Goal: Task Accomplishment & Management: Use online tool/utility

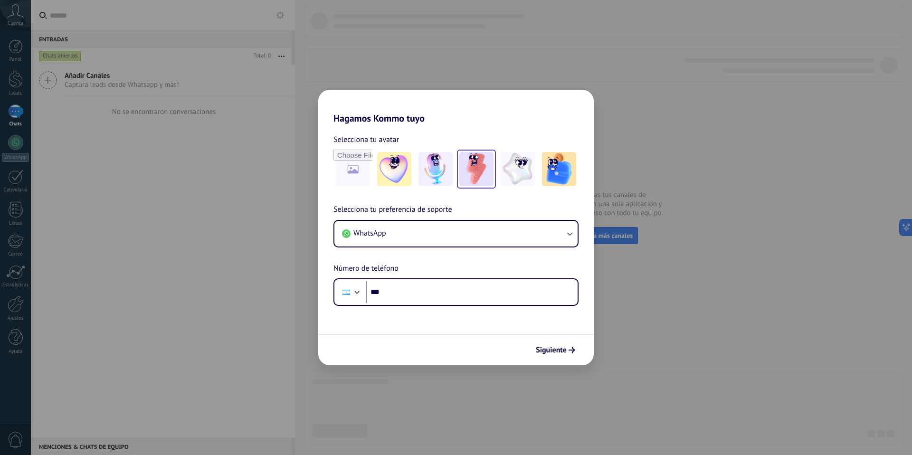
click at [477, 175] on img at bounding box center [477, 169] width 34 height 34
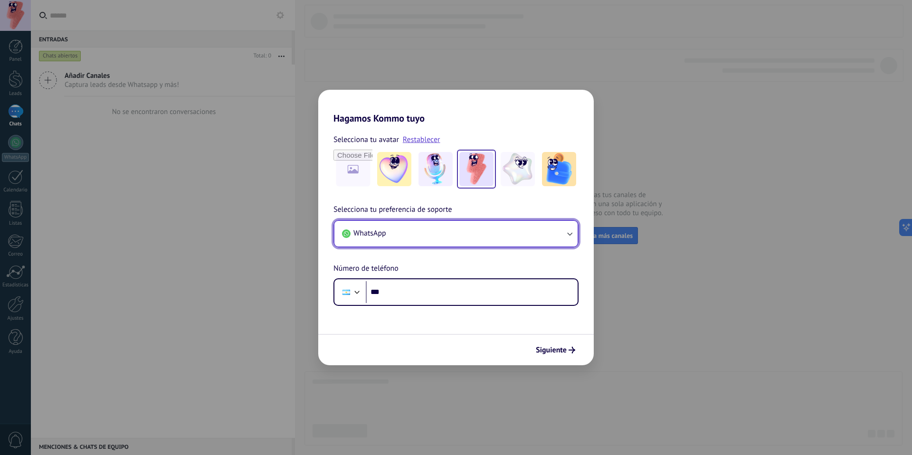
click at [514, 222] on button "WhatsApp" at bounding box center [456, 234] width 243 height 26
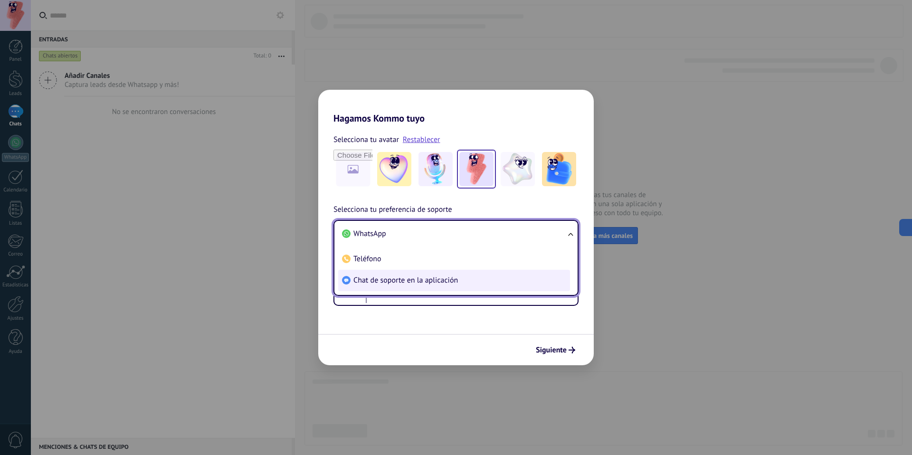
click at [455, 278] on span "Chat de soporte en la aplicación" at bounding box center [406, 281] width 105 height 10
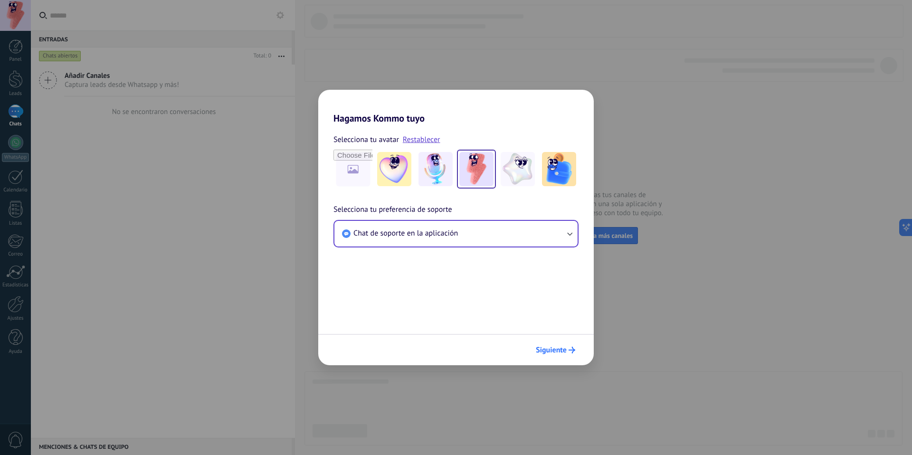
click at [553, 347] on span "Siguiente" at bounding box center [551, 350] width 31 height 7
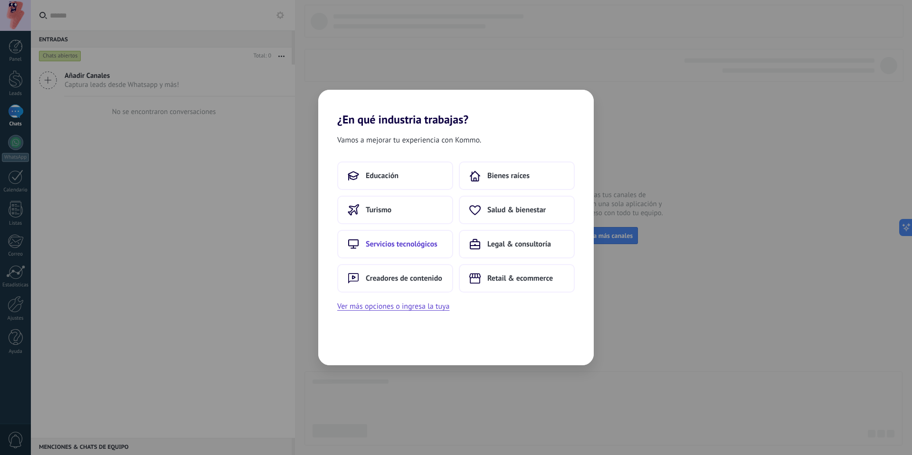
click at [415, 246] on span "Servicios tecnológicos" at bounding box center [402, 244] width 72 height 10
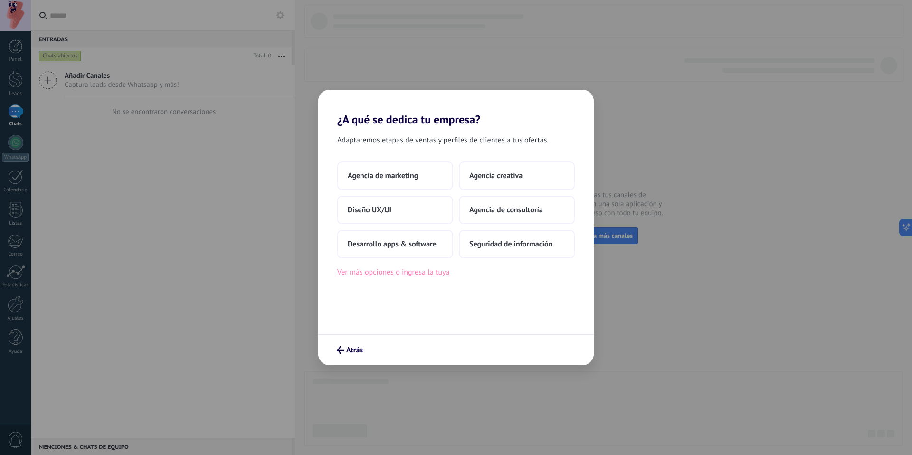
click at [425, 274] on button "Ver más opciones o ingresa la tuya" at bounding box center [393, 272] width 112 height 12
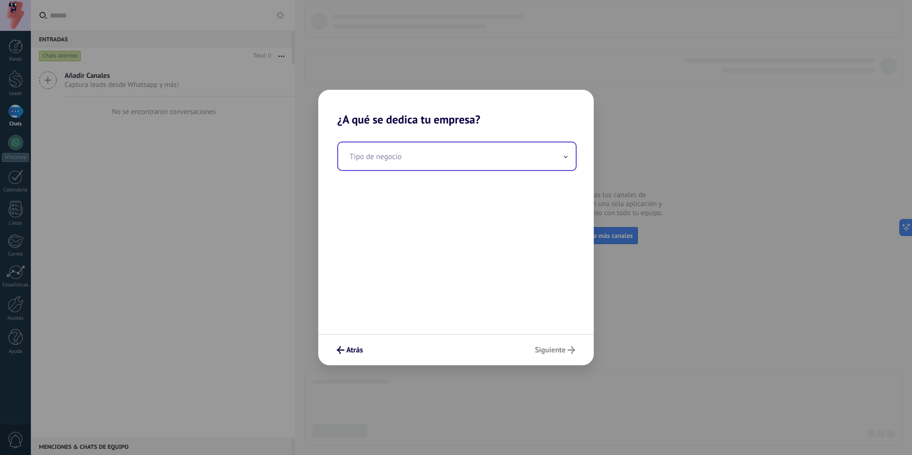
click at [418, 162] on input "text" at bounding box center [457, 157] width 238 height 28
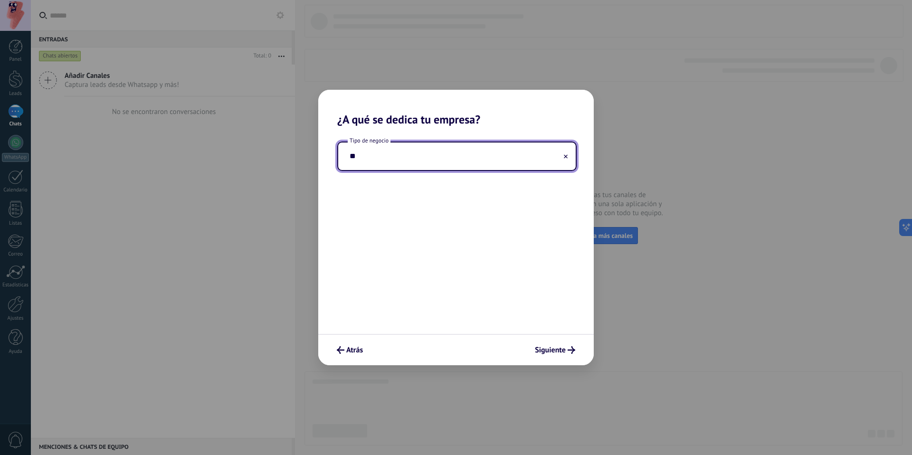
type input "*"
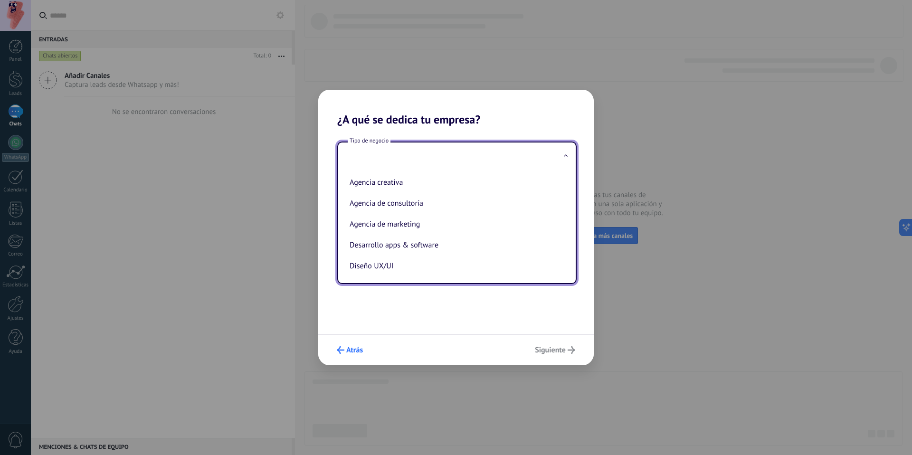
click at [361, 350] on span "Atrás" at bounding box center [354, 350] width 17 height 7
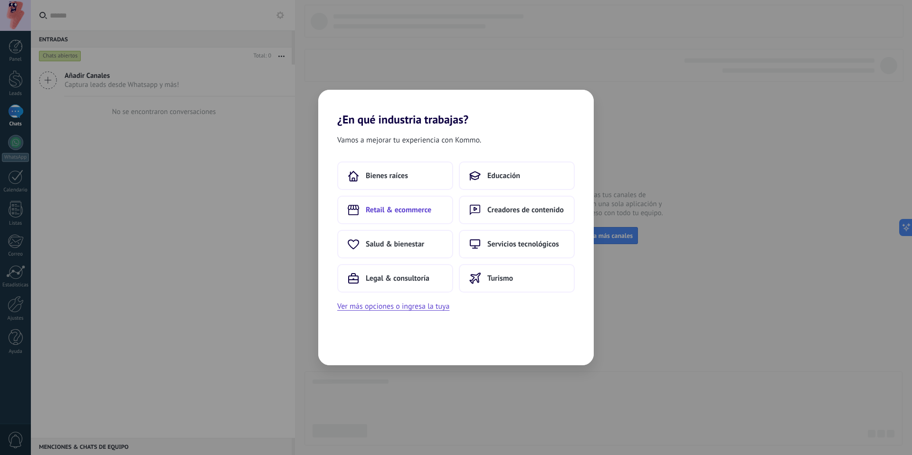
click at [402, 206] on span "Retail & ecommerce" at bounding box center [399, 210] width 66 height 10
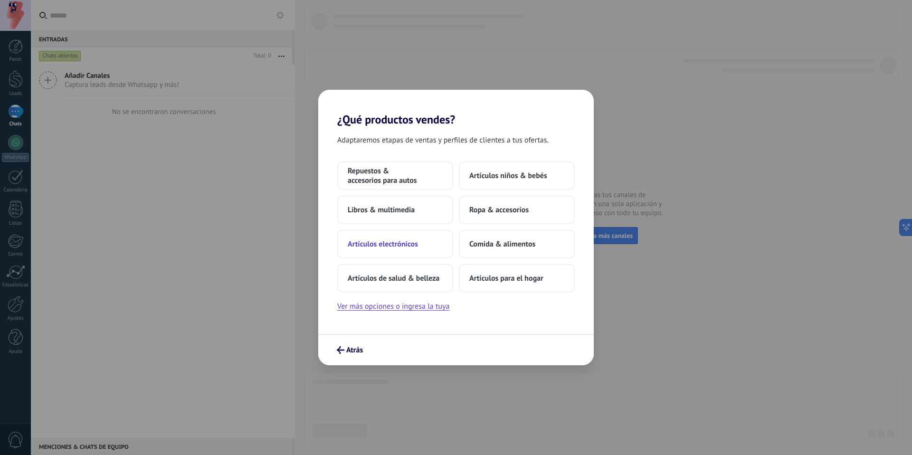
click at [414, 242] on span "Artículos electrónicos" at bounding box center [383, 244] width 70 height 10
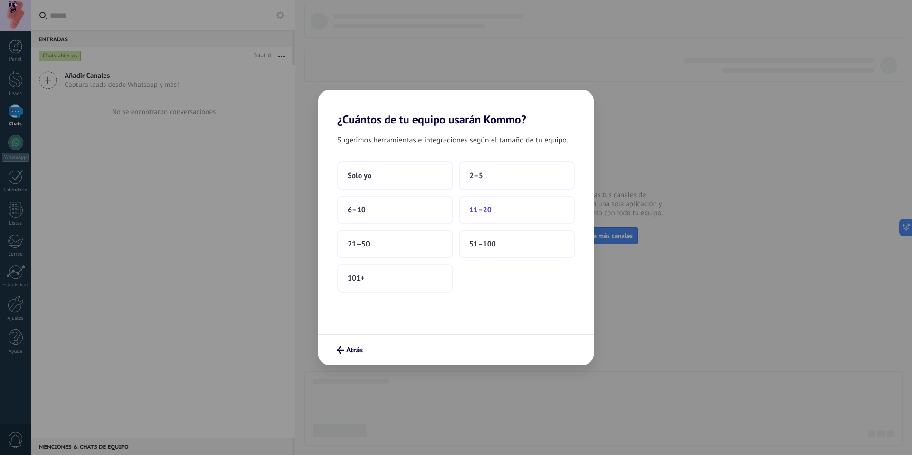
click at [499, 212] on button "11–20" at bounding box center [517, 210] width 116 height 29
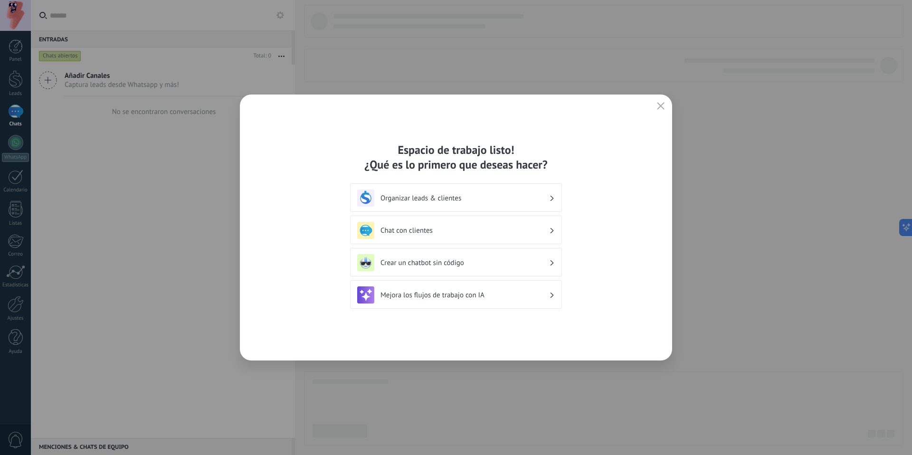
click at [472, 197] on h3 "Organizar leads & clientes" at bounding box center [465, 198] width 169 height 9
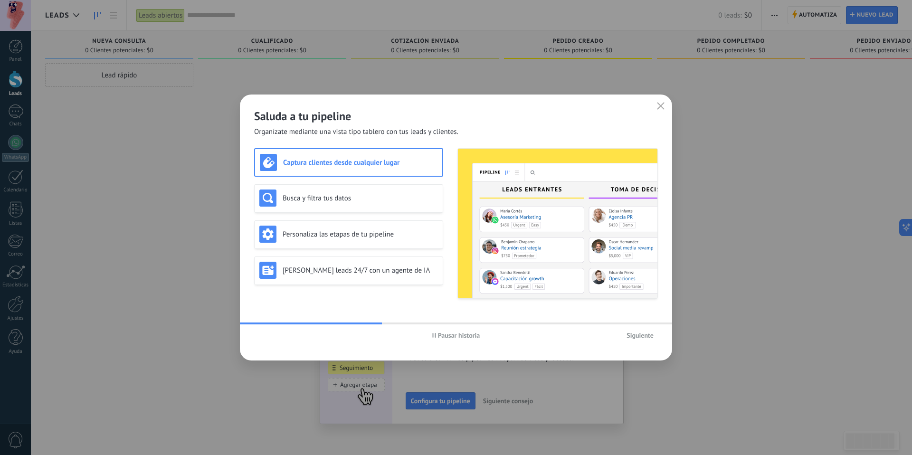
click at [638, 335] on span "Siguiente" at bounding box center [640, 335] width 27 height 7
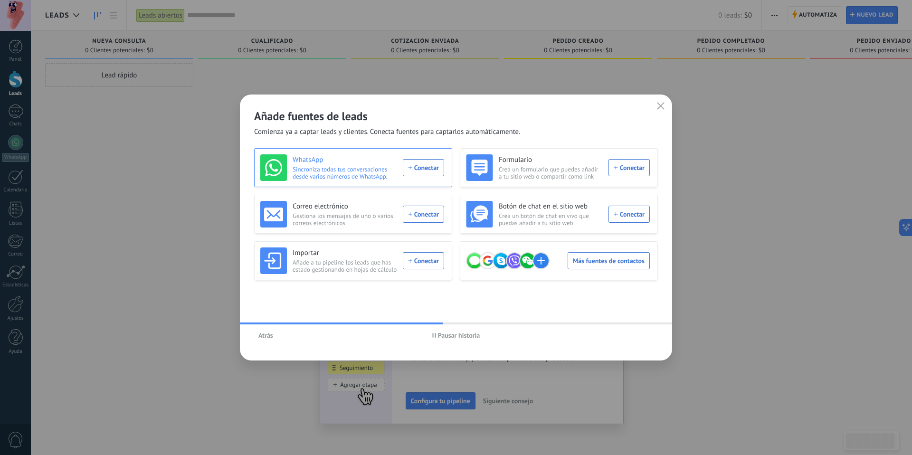
click at [429, 170] on div "WhatsApp Sincroniza todas tus conversaciones desde varios números de WhatsApp. …" at bounding box center [352, 167] width 184 height 27
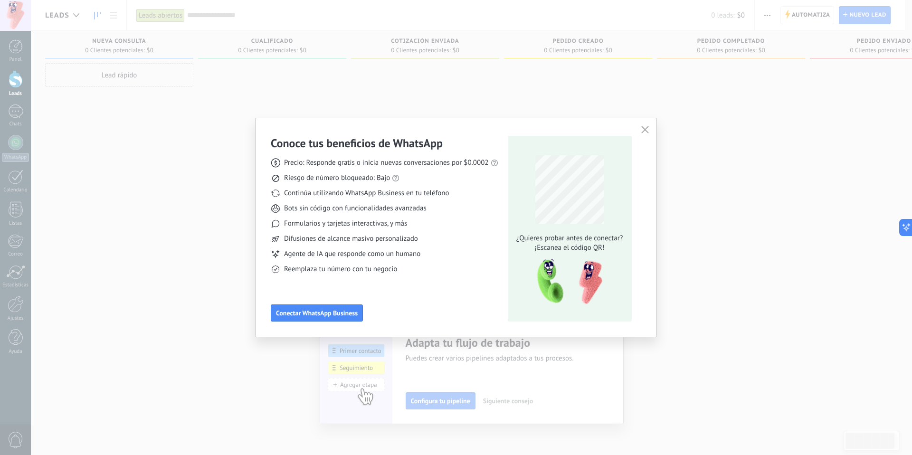
click at [372, 163] on span "Precio: Responde gratis o inicia nuevas conversaciones por $0.0002" at bounding box center [386, 163] width 205 height 10
click at [362, 180] on span "Riesgo de número bloqueado: Bajo" at bounding box center [337, 178] width 106 height 10
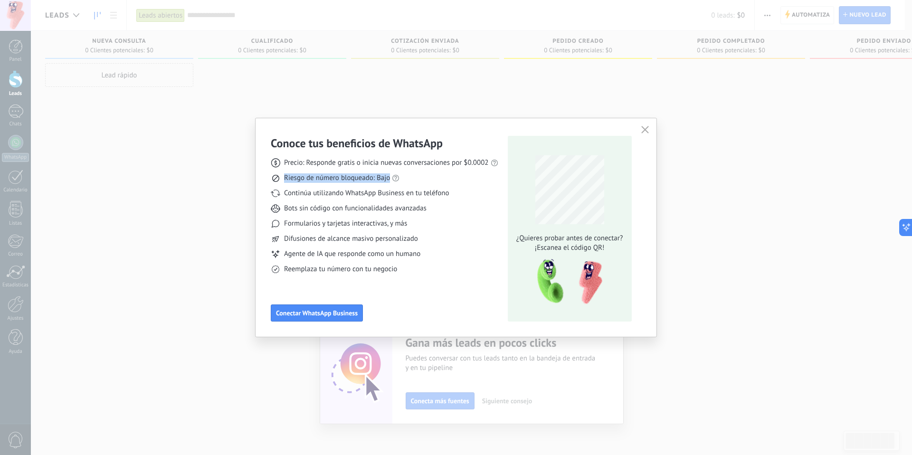
click at [362, 180] on span "Riesgo de número bloqueado: Bajo" at bounding box center [337, 178] width 106 height 10
click at [385, 193] on span "Continúa utilizando WhatsApp Business en tu teléfono" at bounding box center [366, 194] width 165 height 10
click at [365, 212] on span "Bots sin código con funcionalidades avanzadas" at bounding box center [355, 209] width 143 height 10
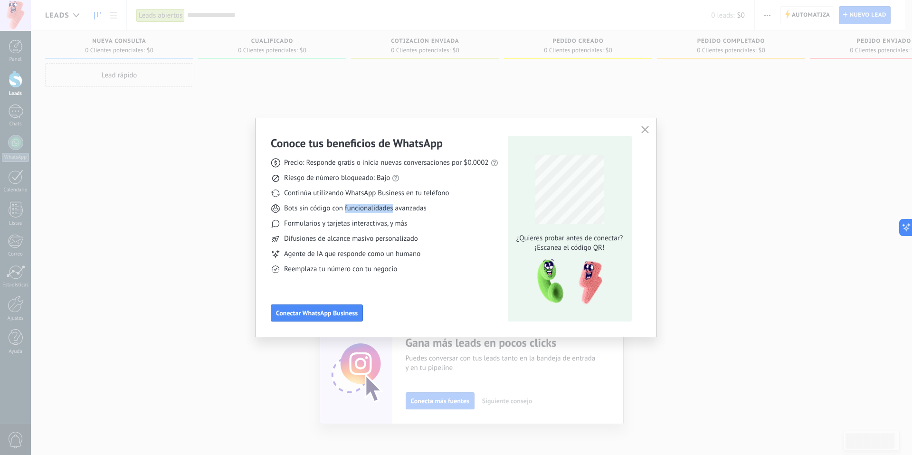
click at [365, 212] on span "Bots sin código con funcionalidades avanzadas" at bounding box center [355, 209] width 143 height 10
click at [356, 224] on span "Formularios y tarjetas interactivas, y más" at bounding box center [345, 224] width 123 height 10
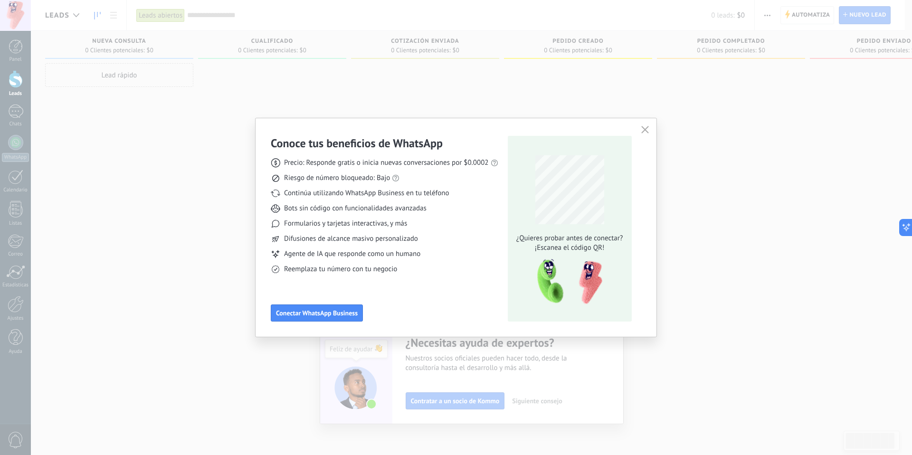
click at [342, 240] on span "Difusiones de alcance masivo personalizado" at bounding box center [351, 239] width 134 height 10
click at [344, 256] on span "Agente de IA que responde como un humano" at bounding box center [352, 254] width 136 height 10
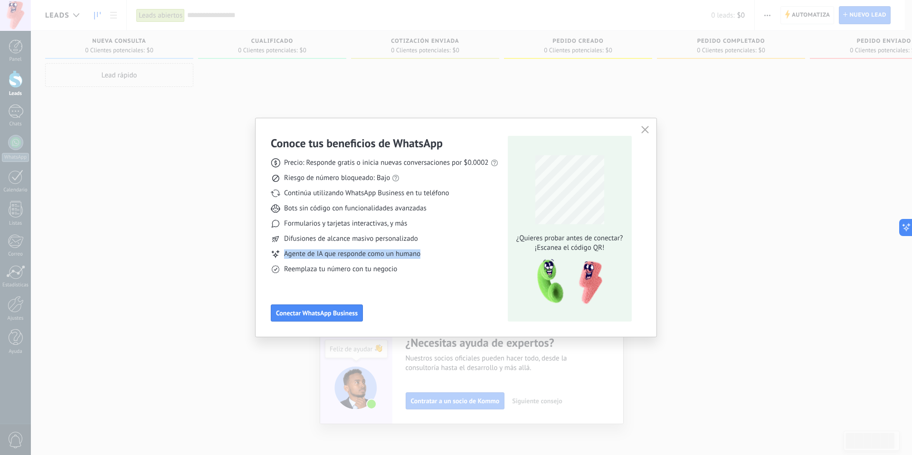
click at [344, 256] on span "Agente de IA que responde como un humano" at bounding box center [352, 254] width 136 height 10
click at [343, 270] on span "Reemplaza tu número con tu negocio" at bounding box center [340, 270] width 113 height 10
click at [337, 316] on span "Conectar WhatsApp Business" at bounding box center [317, 313] width 82 height 7
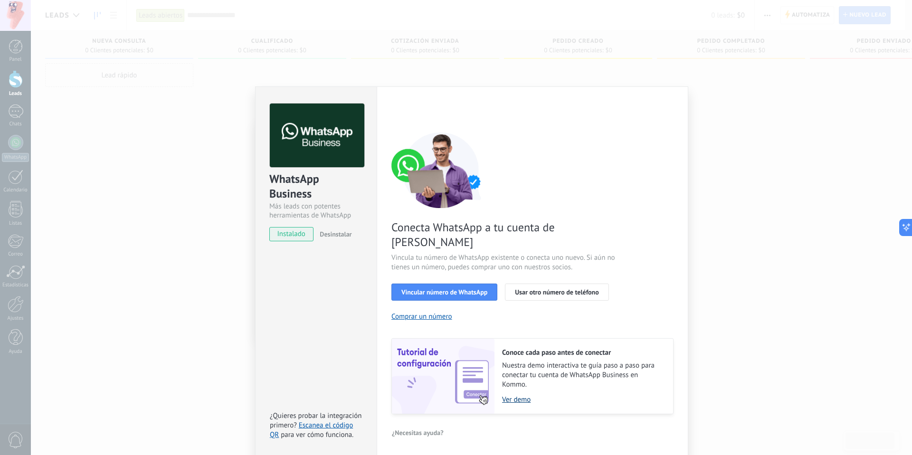
click at [511, 395] on link "Ver demo" at bounding box center [583, 399] width 162 height 9
click at [460, 289] on span "Vincular número de WhatsApp" at bounding box center [445, 292] width 86 height 7
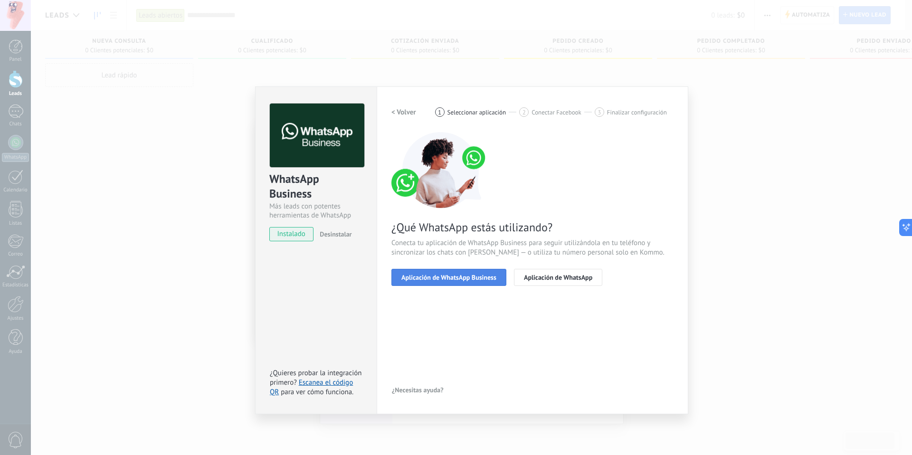
click at [476, 278] on span "Aplicación de WhatsApp Business" at bounding box center [449, 277] width 95 height 7
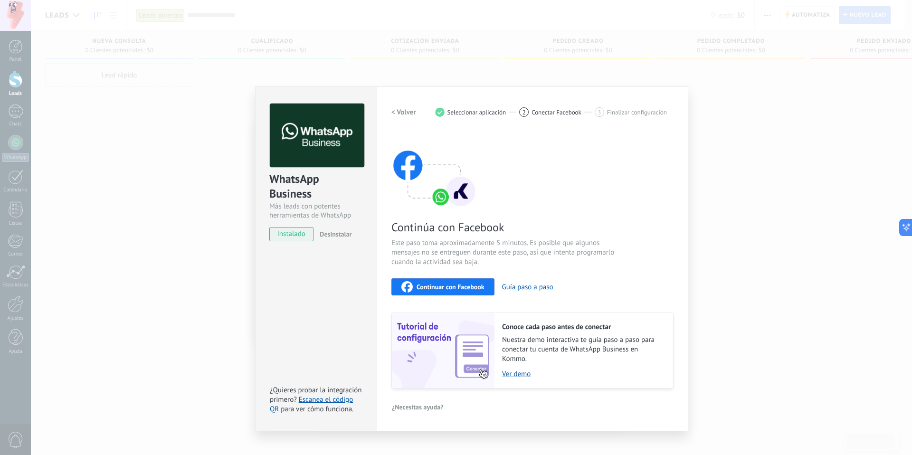
click at [466, 288] on span "Continuar con Facebook" at bounding box center [451, 287] width 68 height 7
click at [439, 291] on div "Continuar con Facebook" at bounding box center [443, 286] width 83 height 11
